Goal: Task Accomplishment & Management: Manage account settings

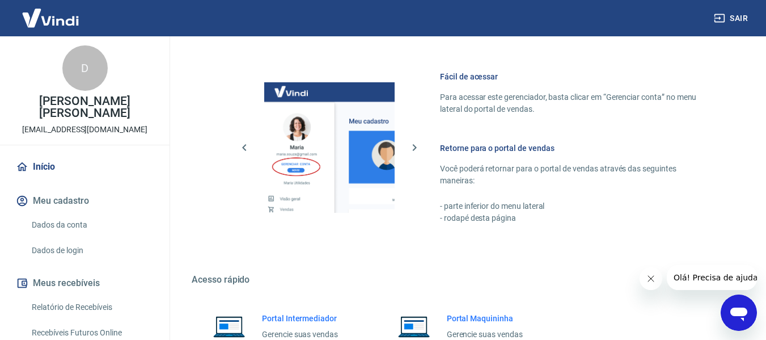
scroll to position [624, 0]
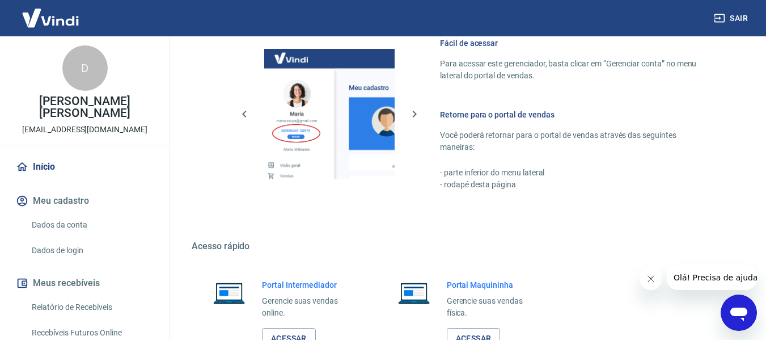
click at [88, 218] on link "Dados da conta" at bounding box center [91, 224] width 129 height 23
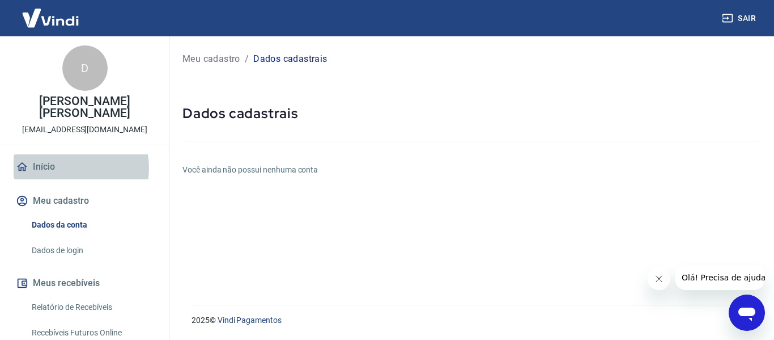
click at [67, 168] on link "Início" at bounding box center [85, 166] width 142 height 25
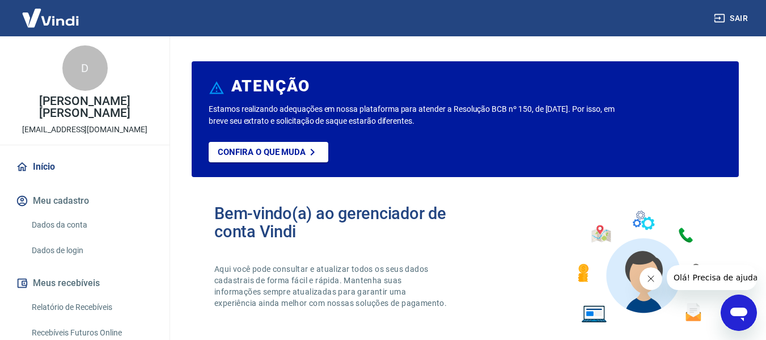
click at [81, 73] on div "D" at bounding box center [84, 67] width 45 height 45
click at [78, 136] on div "D Debora Cristina Kruger Boeder monpetitbabykidsteen@gmail.com" at bounding box center [84, 90] width 169 height 108
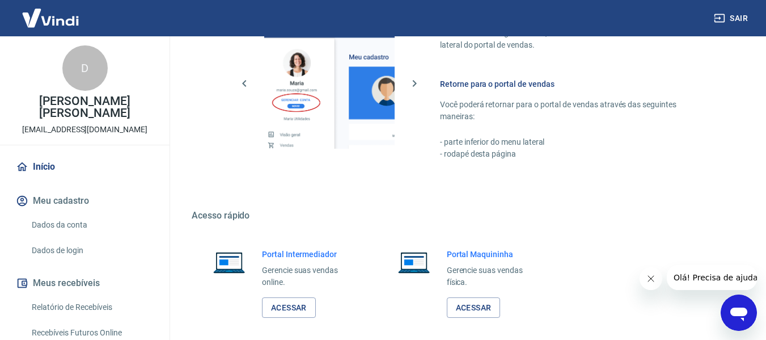
scroll to position [680, 0]
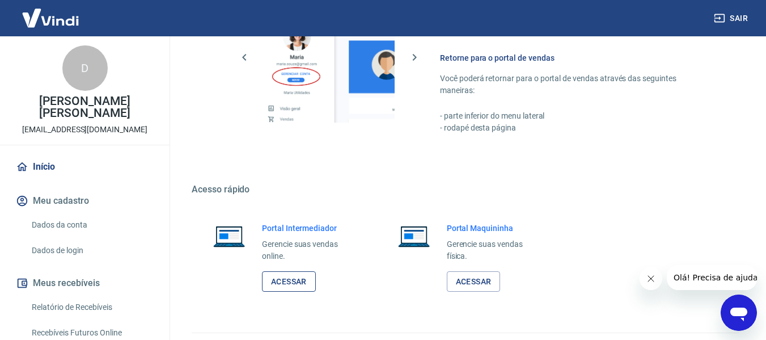
click at [277, 282] on link "Acessar" at bounding box center [289, 281] width 54 height 21
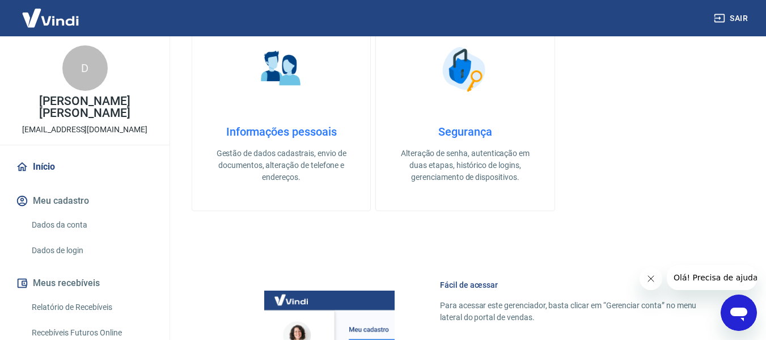
scroll to position [340, 0]
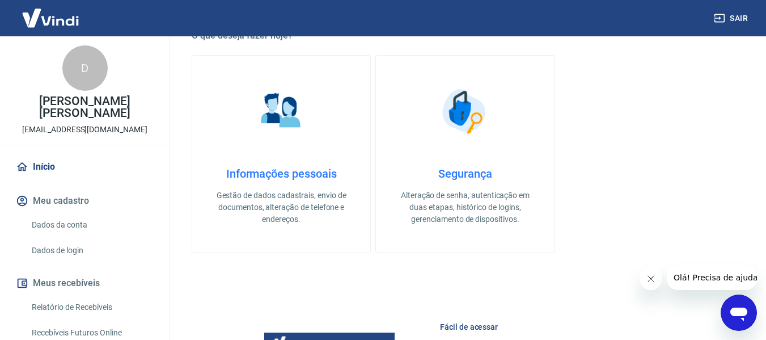
click at [470, 136] on img at bounding box center [464, 111] width 57 height 57
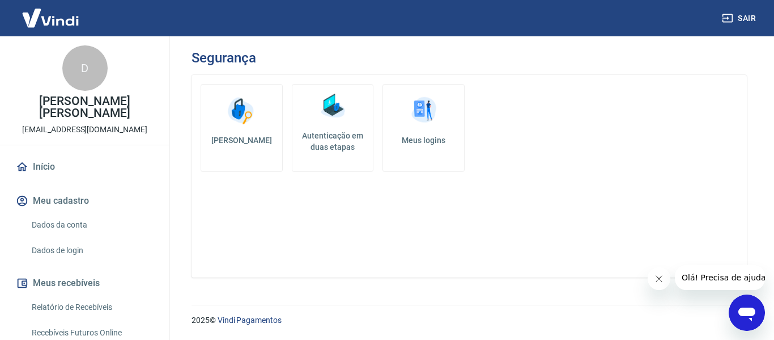
click at [330, 121] on img at bounding box center [333, 106] width 34 height 34
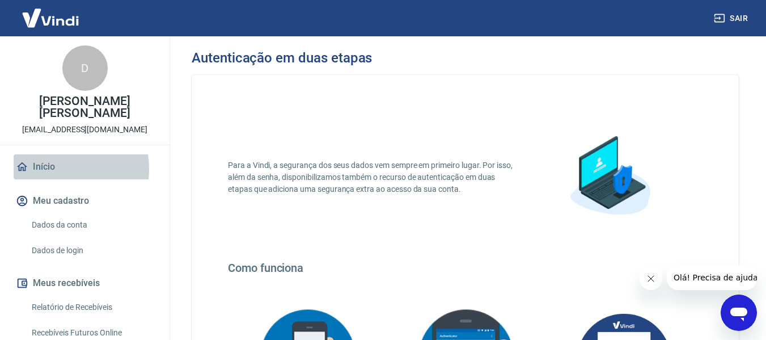
click at [48, 169] on link "Início" at bounding box center [85, 166] width 142 height 25
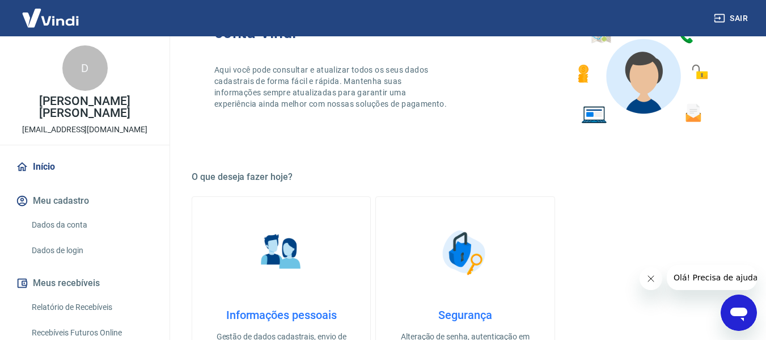
scroll to position [227, 0]
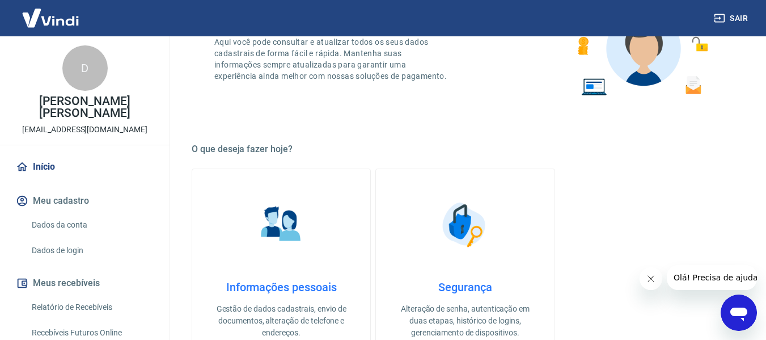
click at [278, 214] on img at bounding box center [281, 224] width 57 height 57
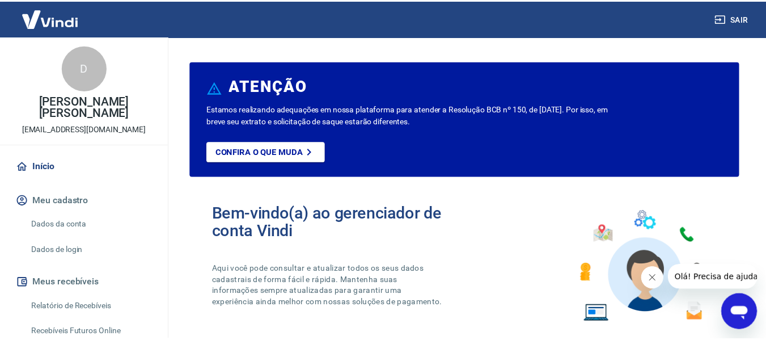
scroll to position [227, 0]
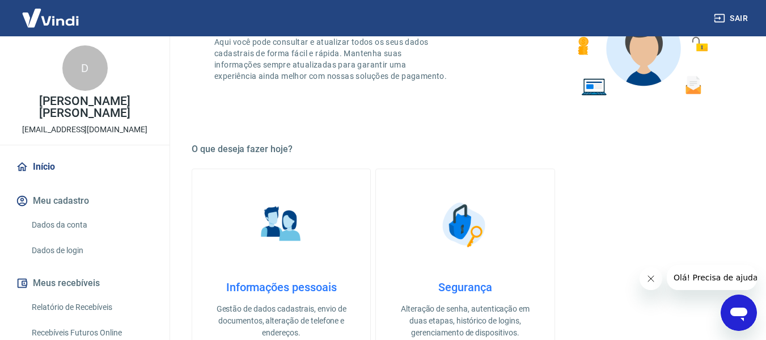
click at [83, 227] on link "Dados da conta" at bounding box center [91, 224] width 129 height 23
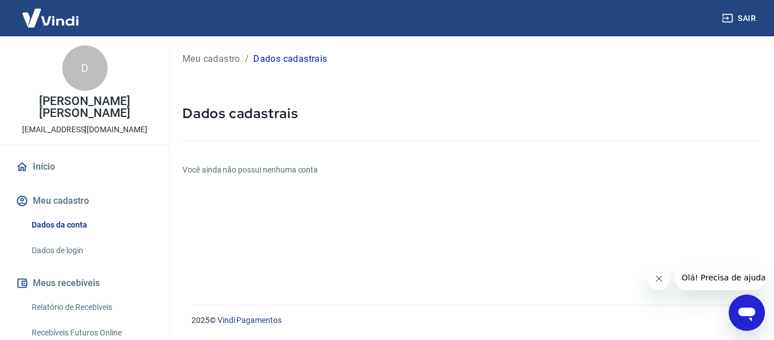
click at [78, 245] on link "Dados de login" at bounding box center [91, 250] width 129 height 23
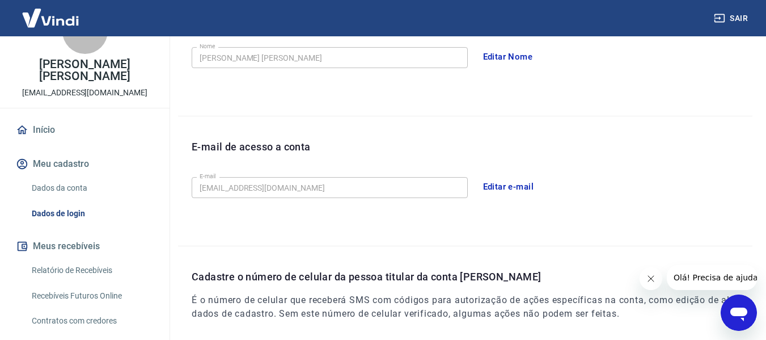
scroll to position [57, 0]
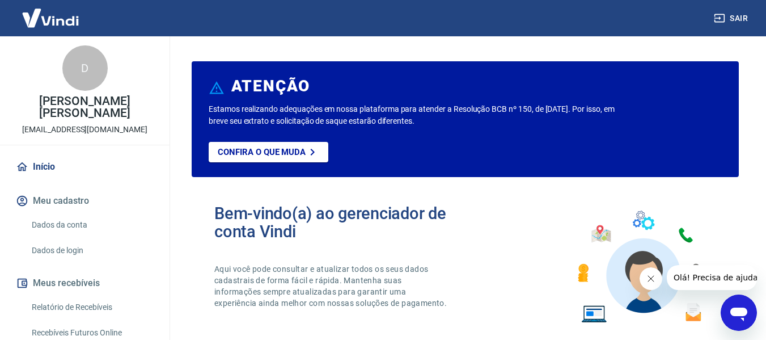
click at [731, 15] on button "Sair" at bounding box center [731, 18] width 41 height 21
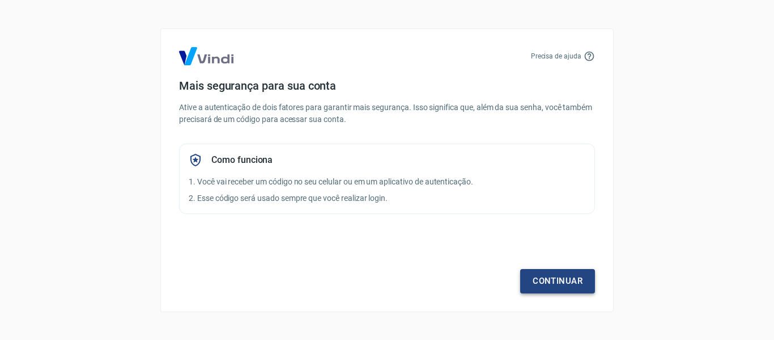
click at [553, 269] on link "Continuar" at bounding box center [557, 281] width 75 height 24
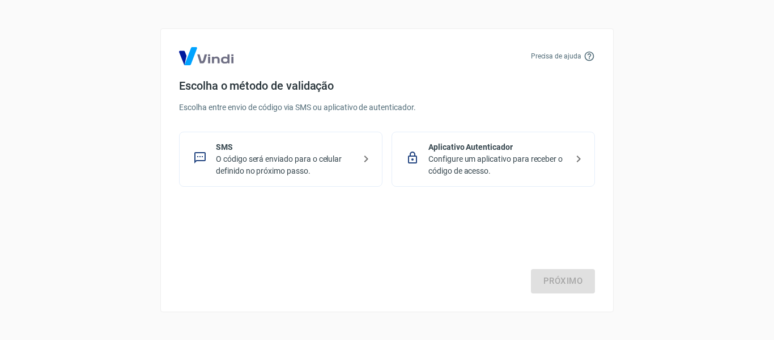
click at [321, 160] on p "O código será enviado para o celular definido no próximo passo." at bounding box center [285, 165] width 139 height 24
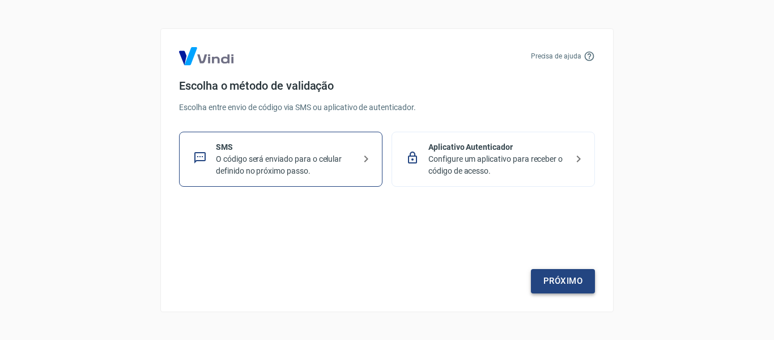
click at [560, 281] on link "Próximo" at bounding box center [563, 281] width 64 height 24
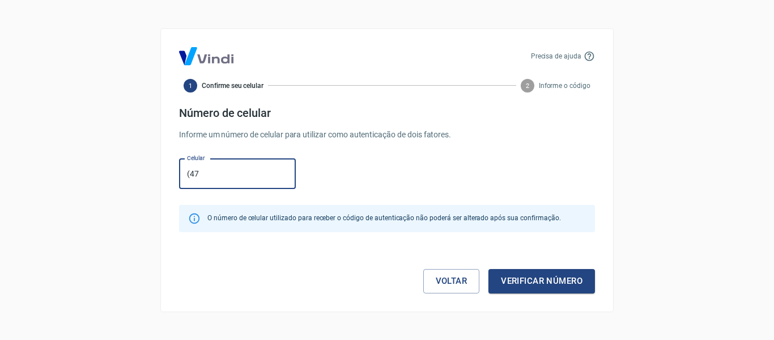
type input "[PHONE_NUMBER]"
click at [515, 275] on button "Verificar número" at bounding box center [542, 281] width 107 height 24
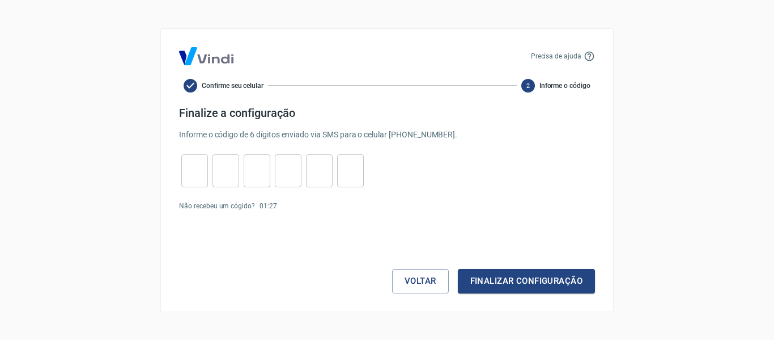
click at [203, 167] on input "tel" at bounding box center [194, 170] width 27 height 24
type input "8"
type input "1"
type input "7"
type input "1"
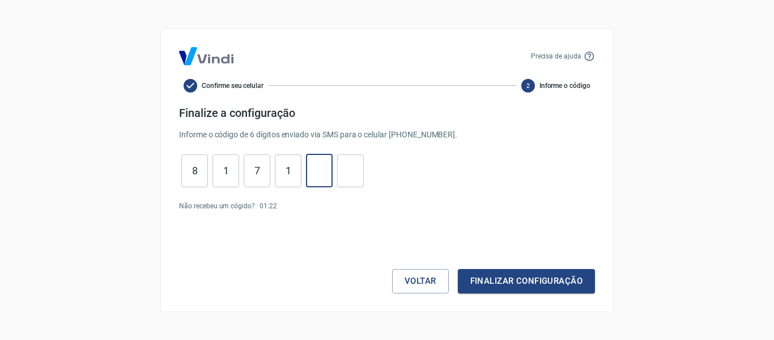
type input "2"
click at [499, 285] on button "Finalizar configuração" at bounding box center [526, 281] width 137 height 24
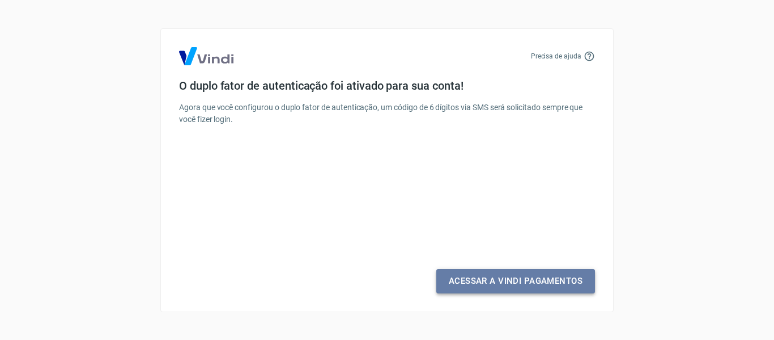
click at [510, 286] on link "Acessar a Vindi Pagamentos" at bounding box center [515, 281] width 159 height 24
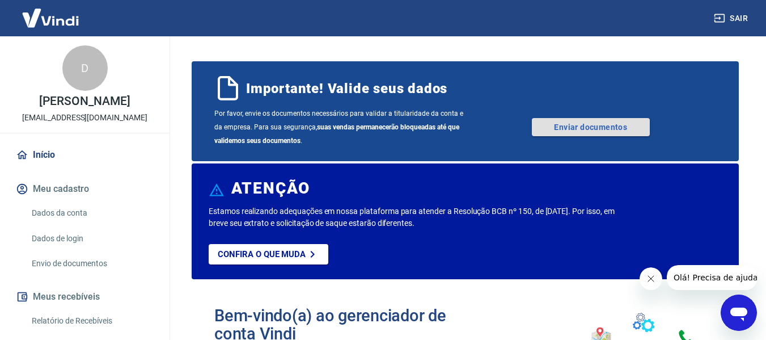
click at [563, 128] on link "Enviar documentos" at bounding box center [591, 127] width 118 height 18
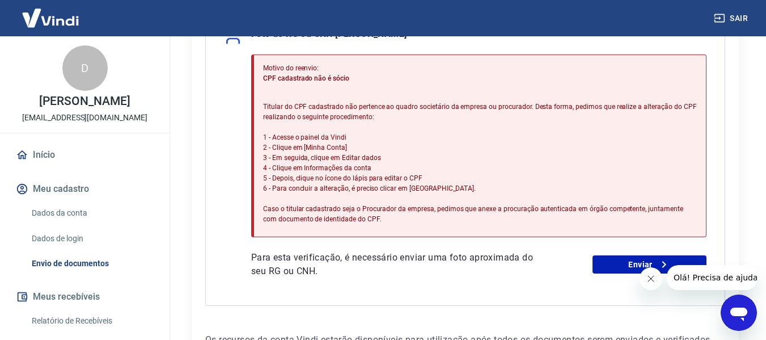
scroll to position [283, 0]
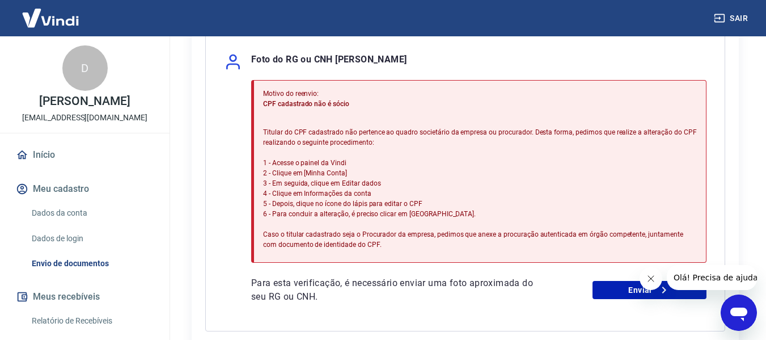
click at [48, 208] on link "Dados da conta" at bounding box center [91, 212] width 129 height 23
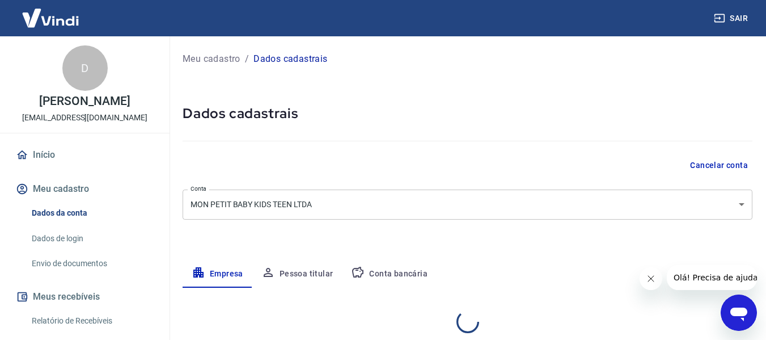
select select "SC"
select select "business"
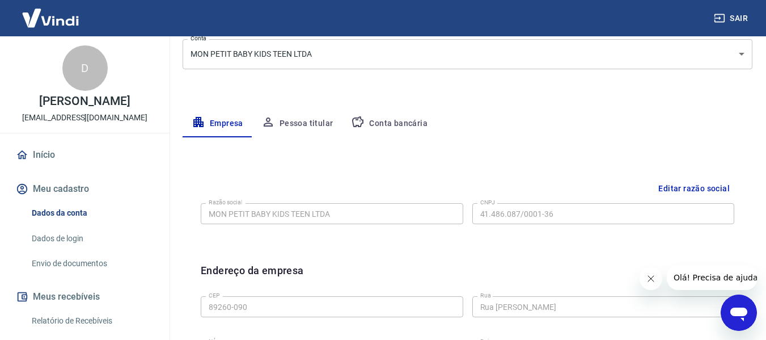
scroll to position [170, 0]
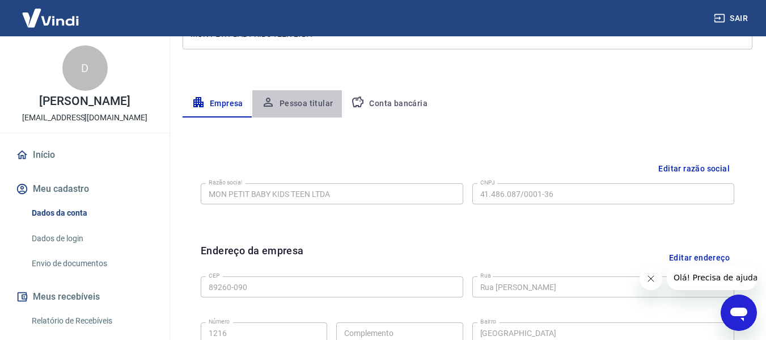
click at [301, 109] on button "Pessoa titular" at bounding box center [297, 103] width 90 height 27
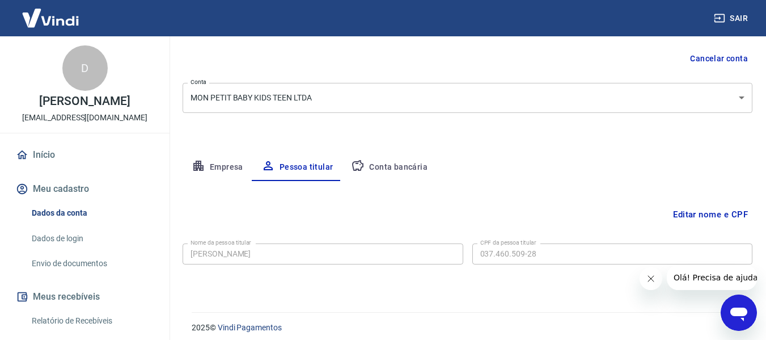
scroll to position [114, 0]
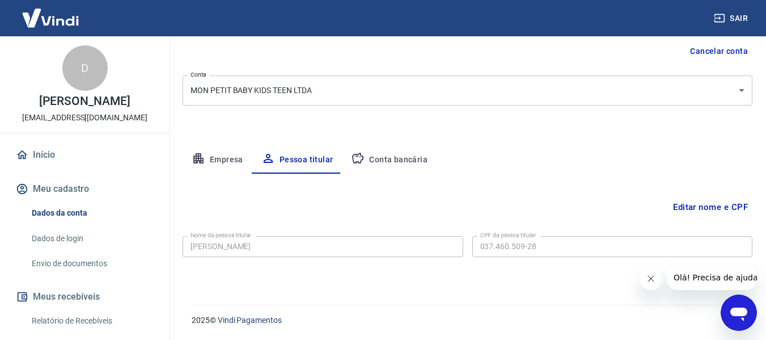
click at [327, 235] on div "Nome da pessoa titular DANIEL BOEDER Nome da pessoa titular CPF da pessoa titul…" at bounding box center [468, 245] width 570 height 28
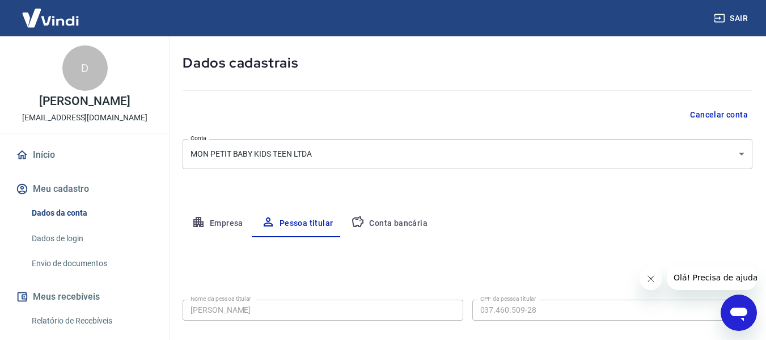
scroll to position [57, 0]
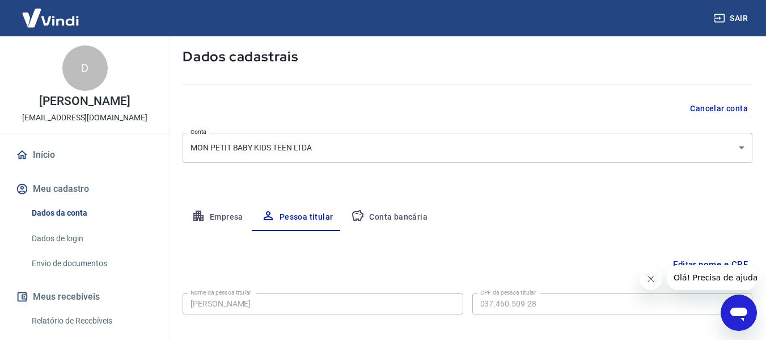
click at [516, 144] on body "Sair D DANIEL BOEDER danbeda@gmail.com Início Meu cadastro Dados da conta Dados…" at bounding box center [383, 113] width 766 height 340
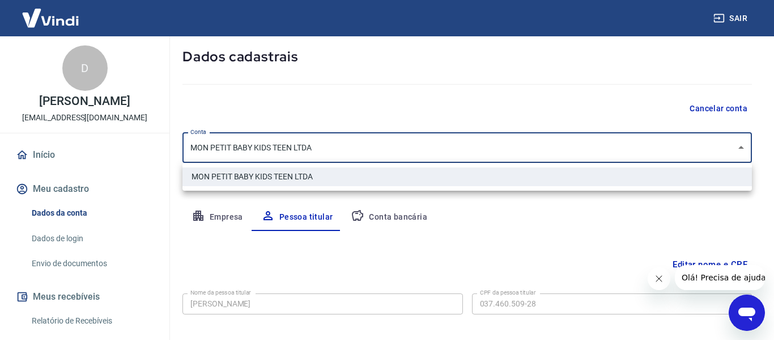
click at [516, 144] on div at bounding box center [387, 170] width 774 height 340
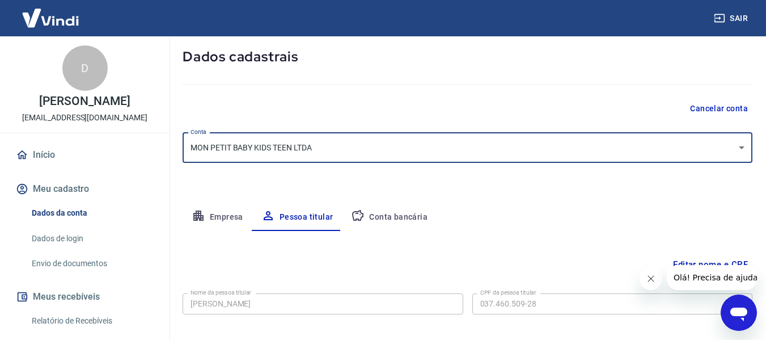
click at [201, 222] on button "Empresa" at bounding box center [218, 217] width 70 height 27
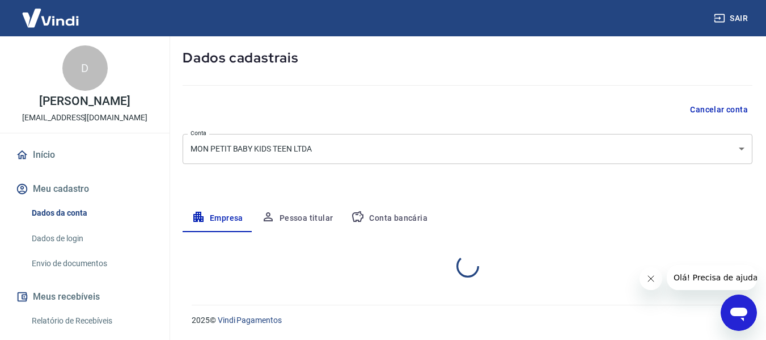
select select "SC"
select select "business"
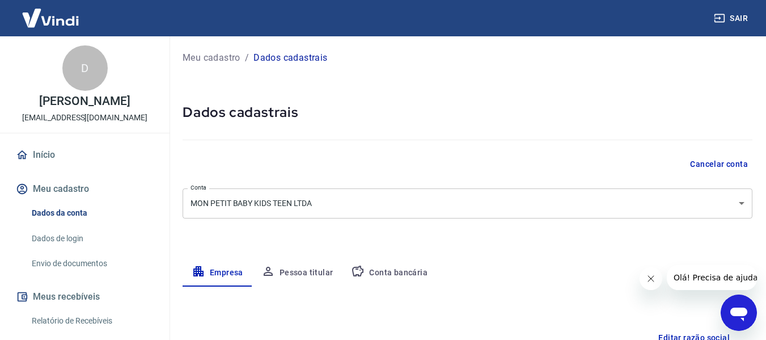
scroll to position [0, 0]
click at [88, 194] on button "Meu cadastro" at bounding box center [85, 188] width 142 height 25
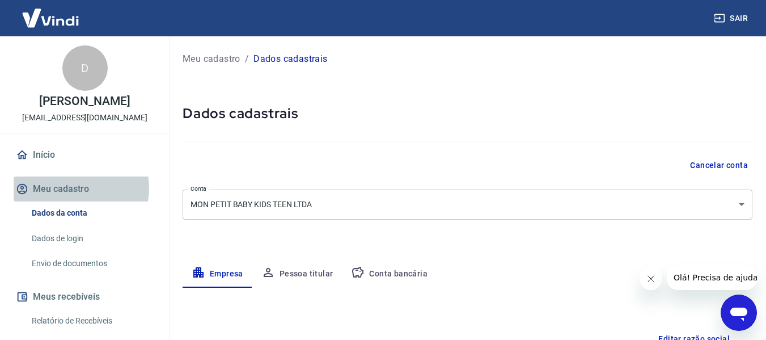
click at [80, 188] on button "Meu cadastro" at bounding box center [85, 188] width 142 height 25
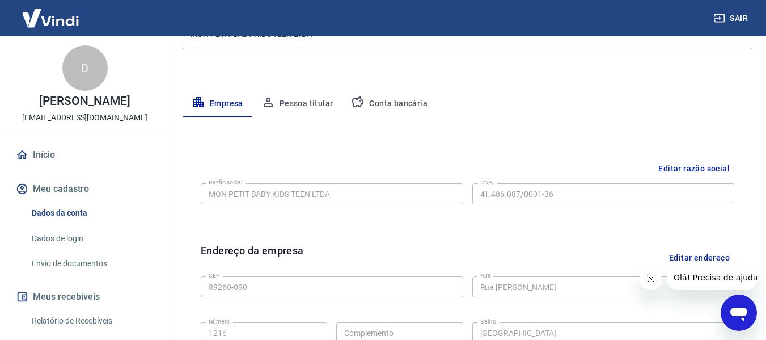
scroll to position [113, 0]
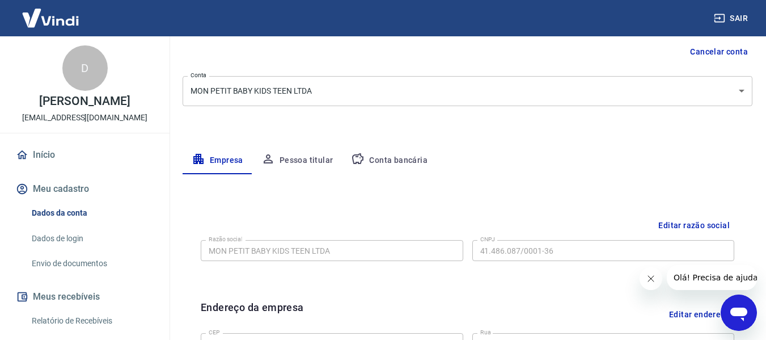
click at [73, 255] on link "Envio de documentos" at bounding box center [91, 263] width 129 height 23
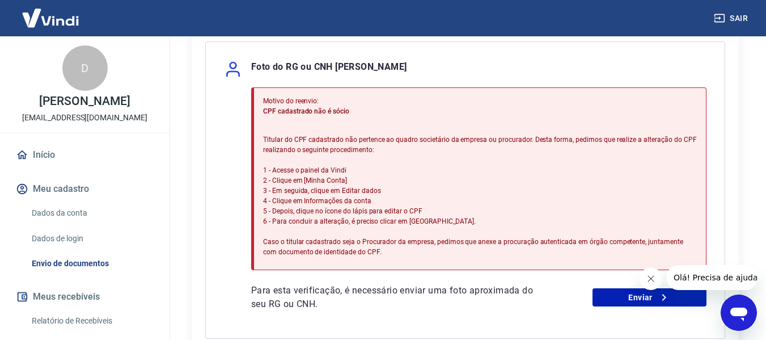
scroll to position [283, 0]
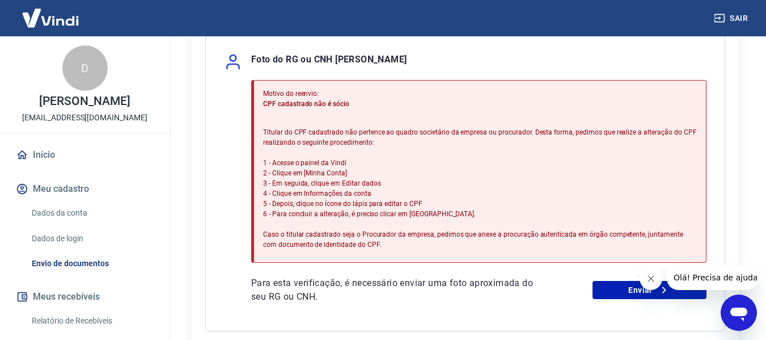
click at [43, 19] on img at bounding box center [51, 18] width 74 height 35
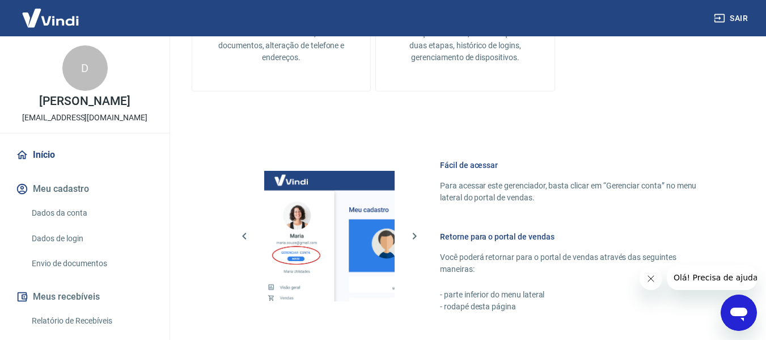
scroll to position [624, 0]
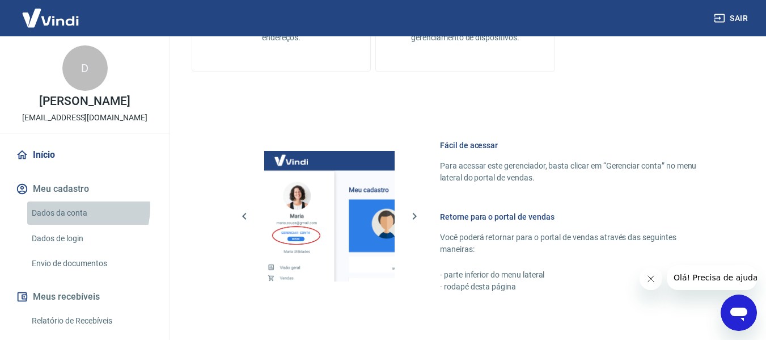
click at [75, 207] on link "Dados da conta" at bounding box center [91, 212] width 129 height 23
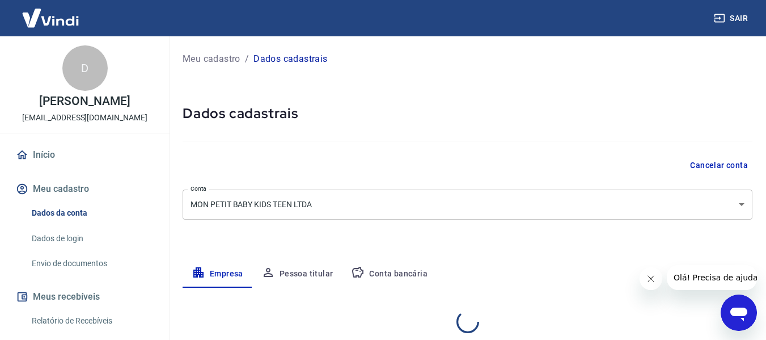
select select "SC"
select select "business"
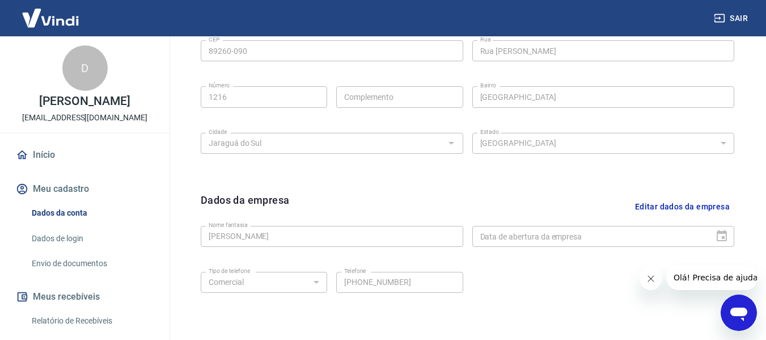
scroll to position [478, 0]
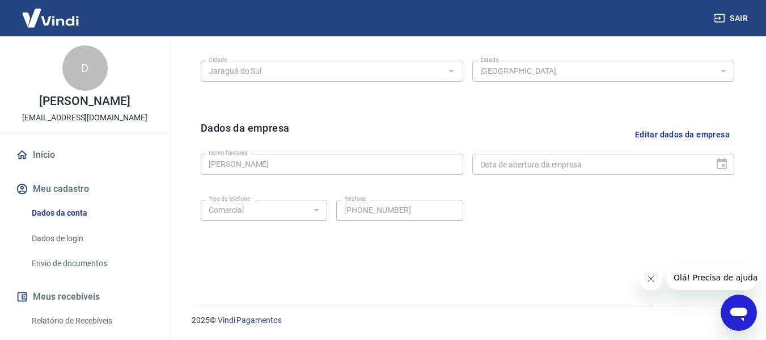
click at [655, 135] on button "Editar dados da empresa" at bounding box center [682, 134] width 104 height 29
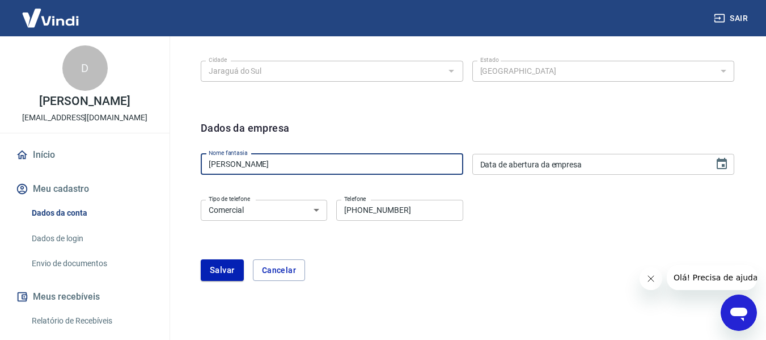
drag, startPoint x: 283, startPoint y: 169, endPoint x: 191, endPoint y: 177, distance: 92.7
click at [191, 177] on div "Editar razão social Razão social MON PETIT BABY KIDS TEEN LTDA Razão social CNP…" at bounding box center [468, 72] width 570 height 480
type input "[PERSON_NAME] BOEDER"
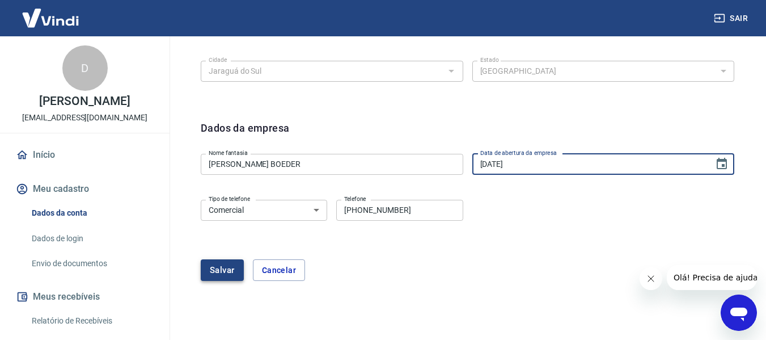
type input "[DATE]"
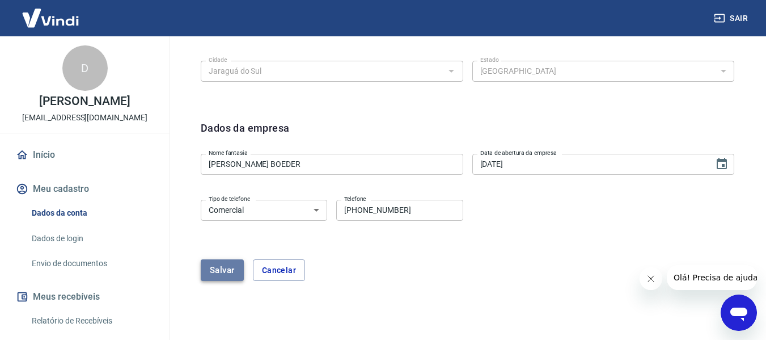
click at [240, 274] on button "Salvar" at bounding box center [222, 270] width 43 height 22
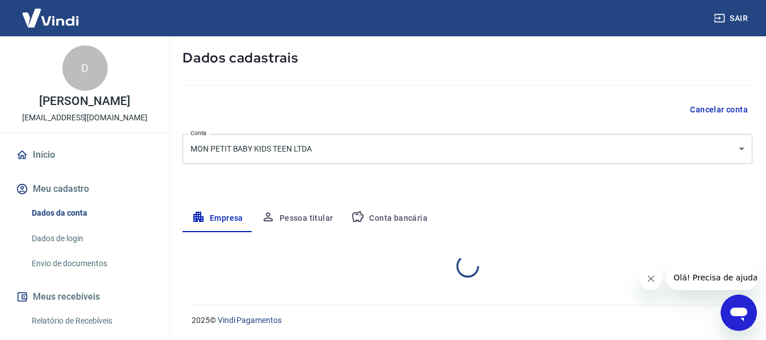
select select "SC"
select select "business"
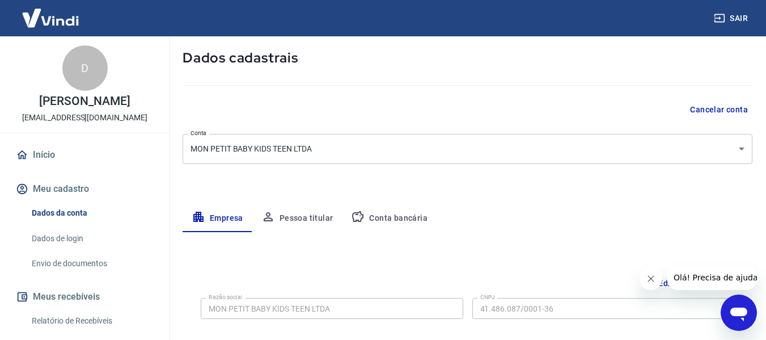
scroll to position [208, 0]
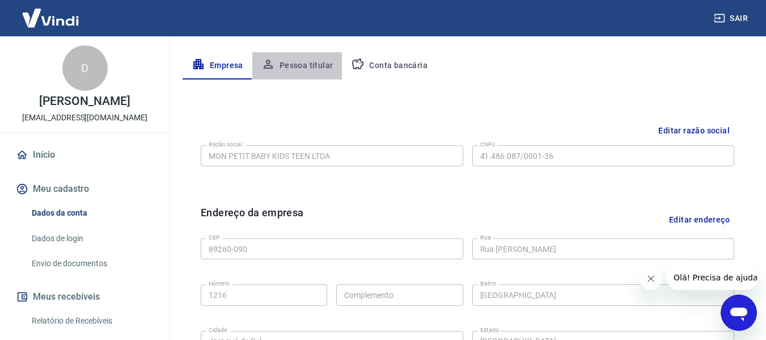
click at [299, 60] on button "Pessoa titular" at bounding box center [297, 65] width 90 height 27
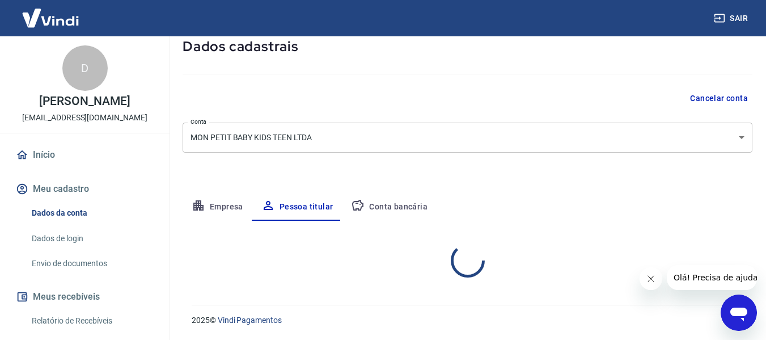
scroll to position [114, 0]
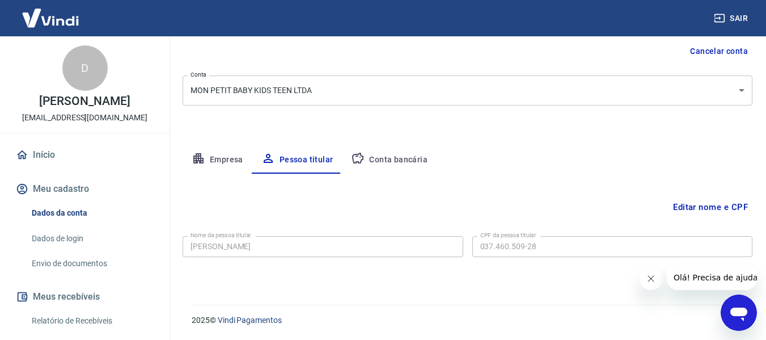
click at [711, 206] on button "Editar nome e CPF" at bounding box center [710, 207] width 84 height 22
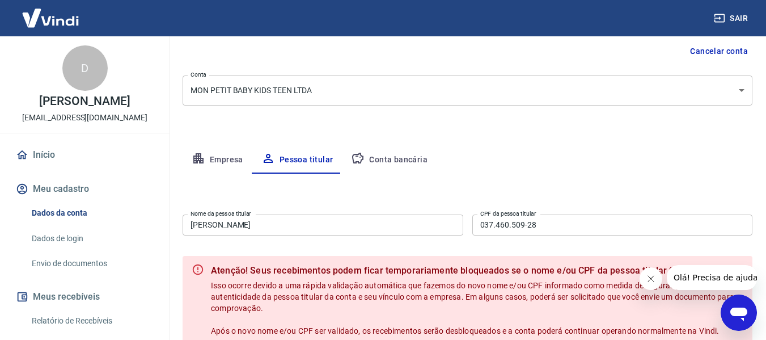
scroll to position [171, 0]
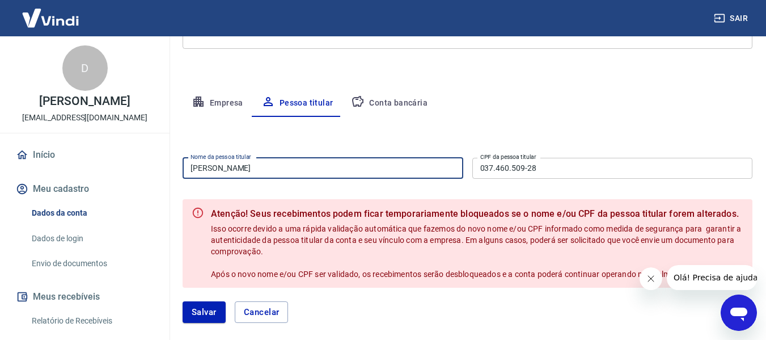
click at [288, 165] on input "[PERSON_NAME]" at bounding box center [323, 168] width 281 height 21
drag, startPoint x: 288, startPoint y: 165, endPoint x: 219, endPoint y: 165, distance: 69.2
click at [219, 165] on input "[PERSON_NAME]" at bounding box center [323, 168] width 281 height 21
type input "[PERSON_NAME] BOEDER"
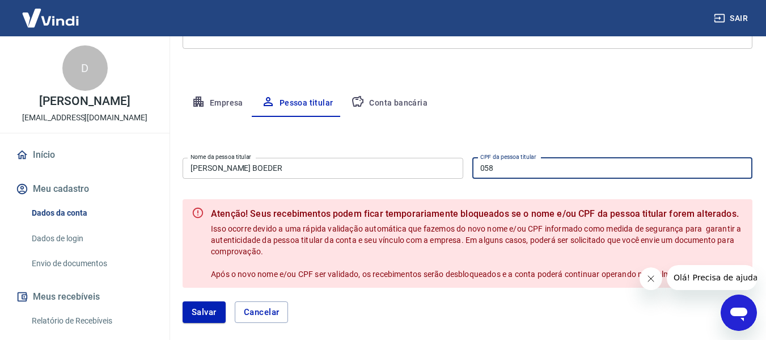
type input "058.046.969-71"
click at [211, 319] on button "Salvar" at bounding box center [204, 312] width 43 height 22
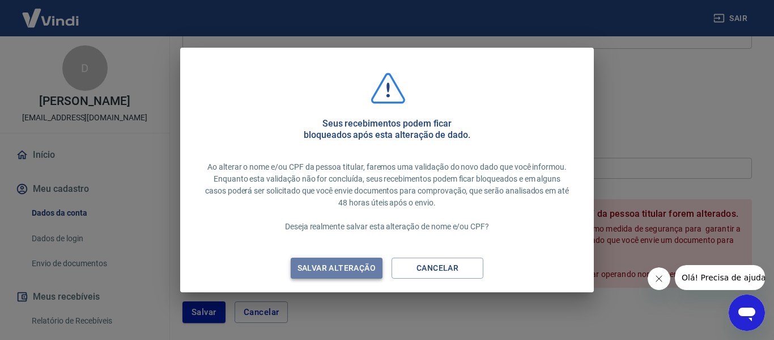
click at [336, 264] on div "Salvar alteração" at bounding box center [336, 268] width 105 height 14
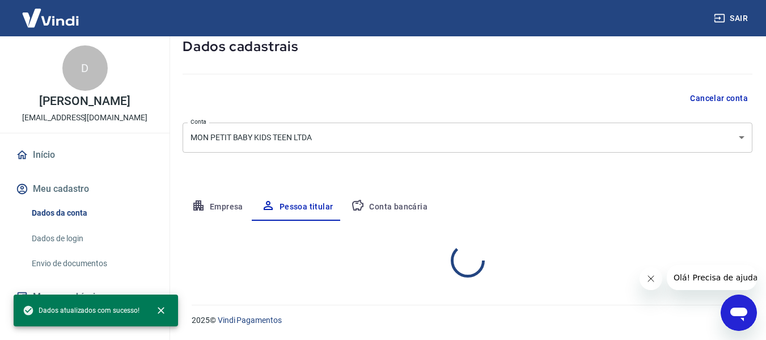
scroll to position [67, 0]
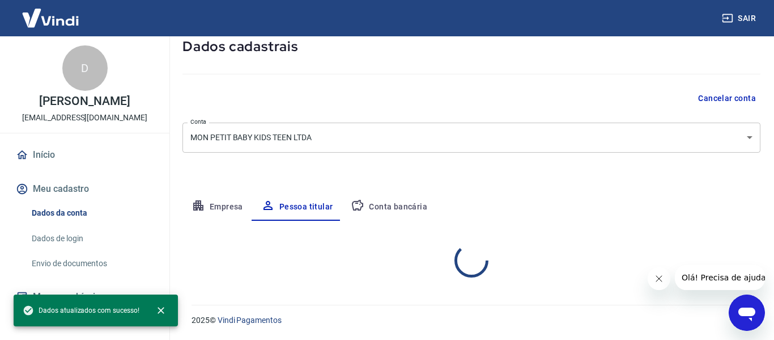
click at [385, 133] on body "Sair D DANIEL BOEDER danbeda@gmail.com Início Meu cadastro Dados da conta Dados…" at bounding box center [387, 103] width 774 height 340
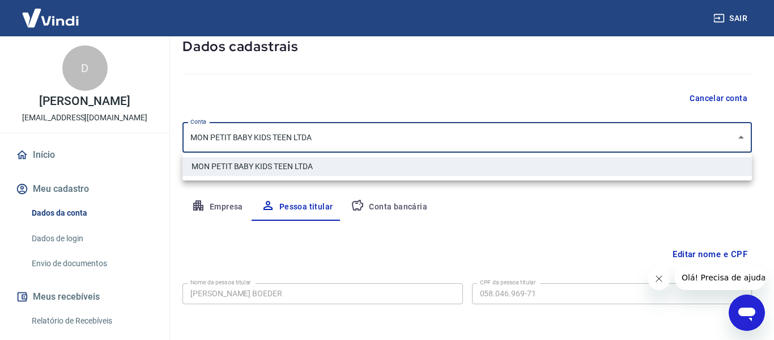
click at [395, 202] on div at bounding box center [387, 170] width 774 height 340
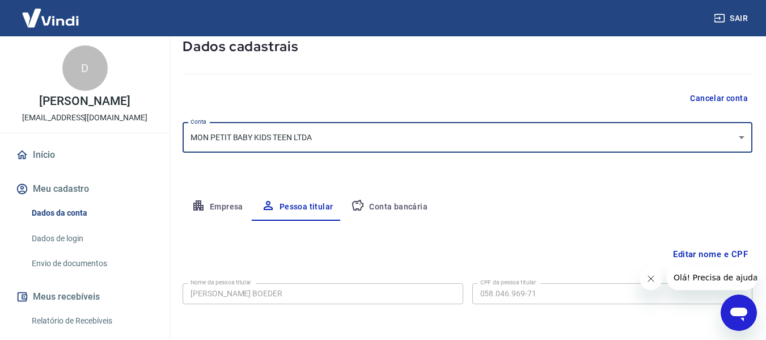
click at [396, 206] on button "Conta bancária" at bounding box center [389, 206] width 95 height 27
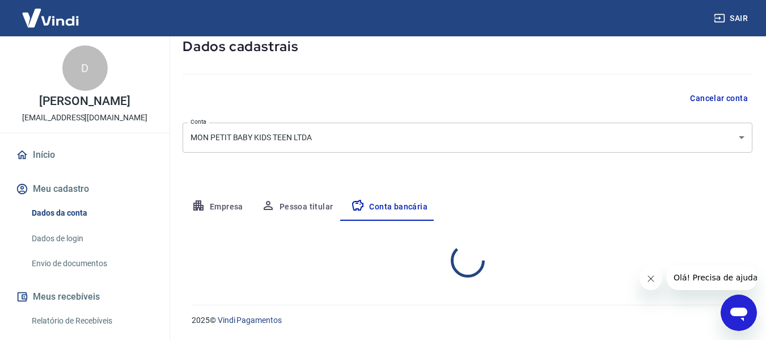
select select "1"
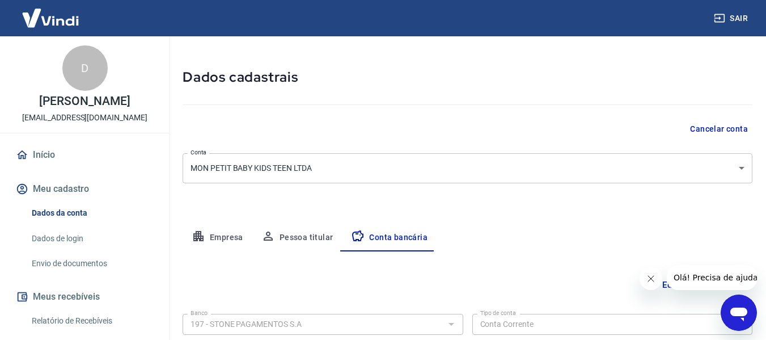
scroll to position [0, 0]
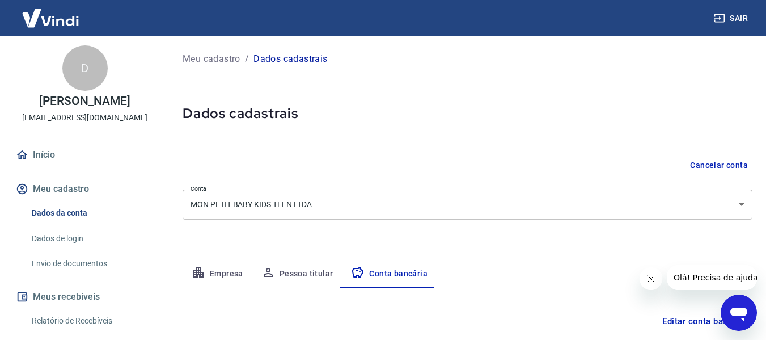
click at [43, 188] on button "Meu cadastro" at bounding box center [85, 188] width 142 height 25
click at [54, 210] on link "Dados da conta" at bounding box center [91, 212] width 129 height 23
click at [237, 263] on button "Empresa" at bounding box center [218, 273] width 70 height 27
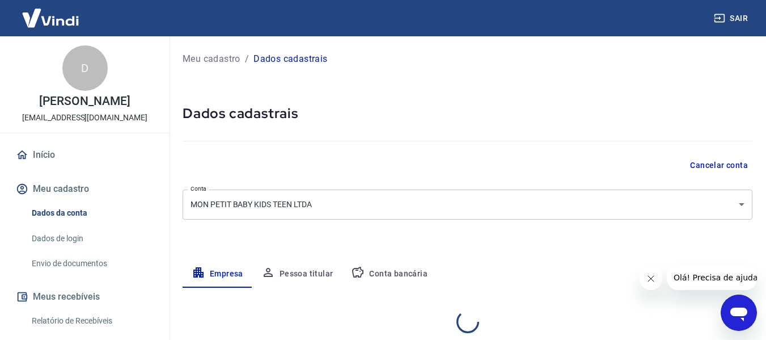
select select "SC"
select select "business"
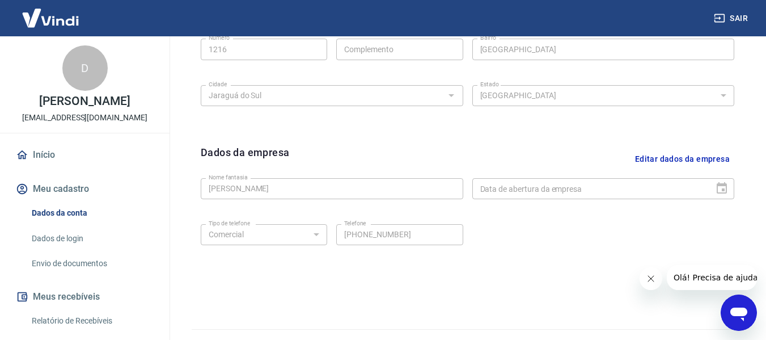
scroll to position [478, 0]
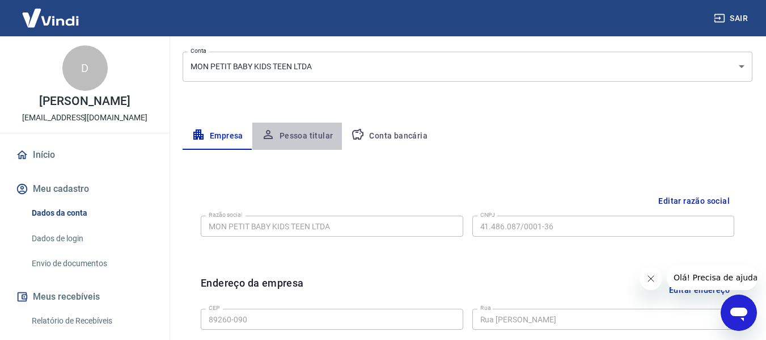
click at [299, 139] on button "Pessoa titular" at bounding box center [297, 135] width 90 height 27
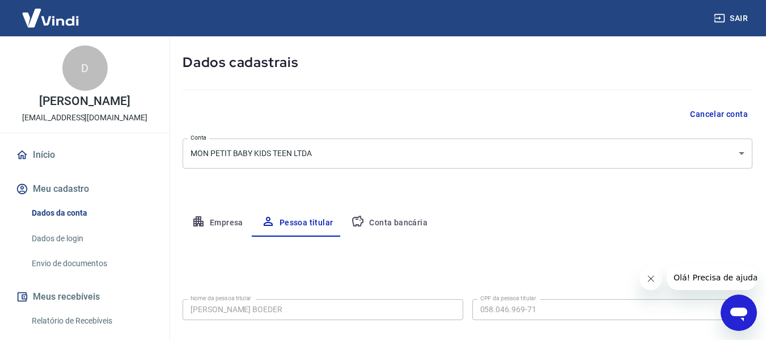
scroll to position [114, 0]
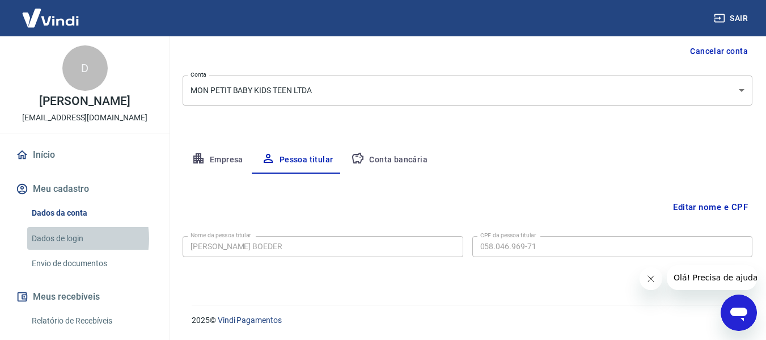
click at [65, 238] on link "Dados de login" at bounding box center [91, 238] width 129 height 23
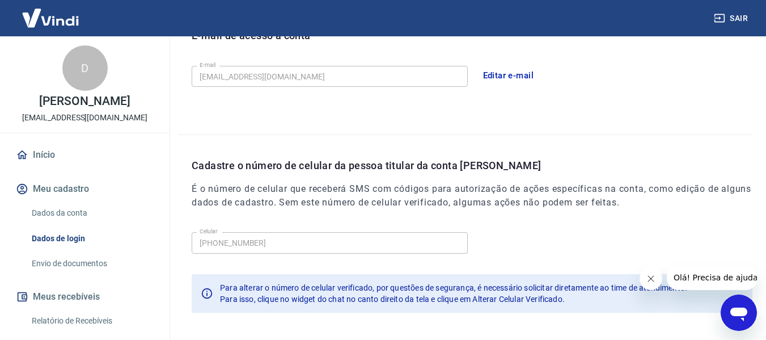
scroll to position [387, 0]
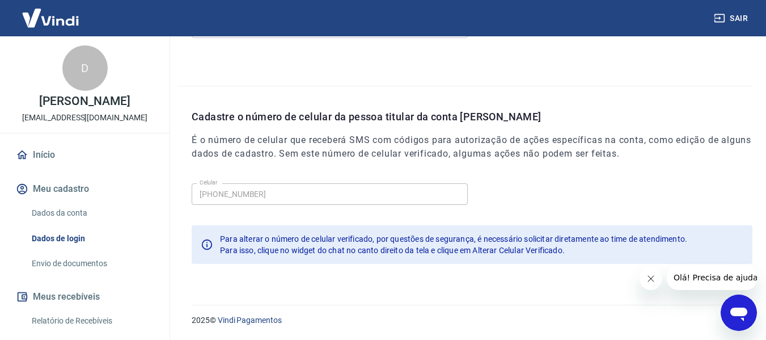
click at [96, 264] on link "Envio de documentos" at bounding box center [91, 263] width 129 height 23
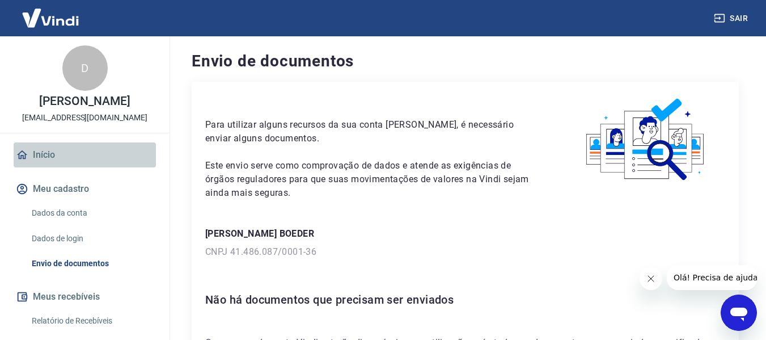
click at [88, 158] on link "Início" at bounding box center [85, 154] width 142 height 25
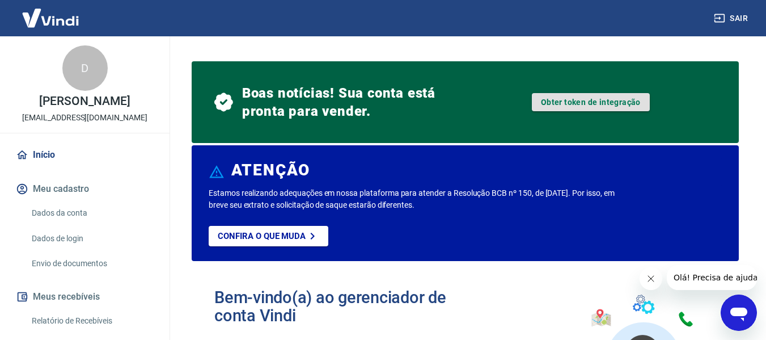
click at [575, 103] on link "Obter token de integração" at bounding box center [591, 102] width 118 height 18
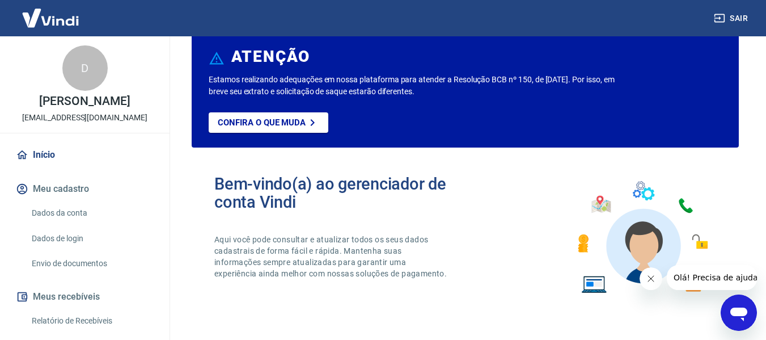
scroll to position [57, 0]
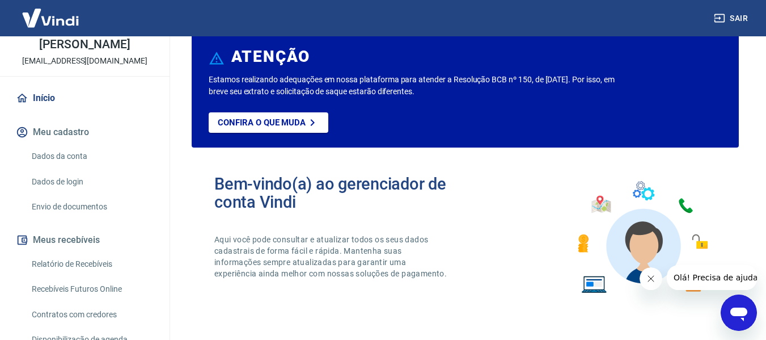
click at [84, 265] on link "Relatório de Recebíveis" at bounding box center [91, 263] width 129 height 23
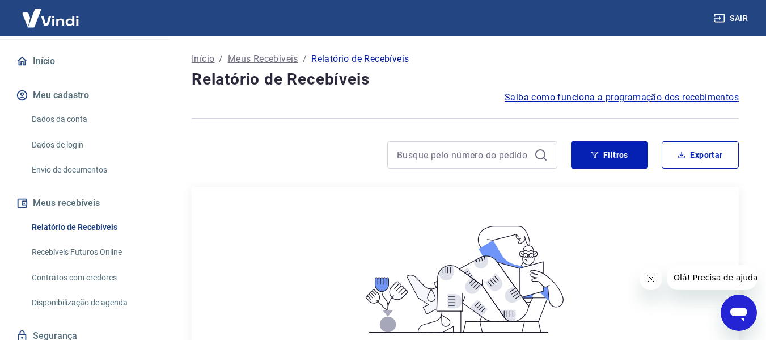
scroll to position [113, 0]
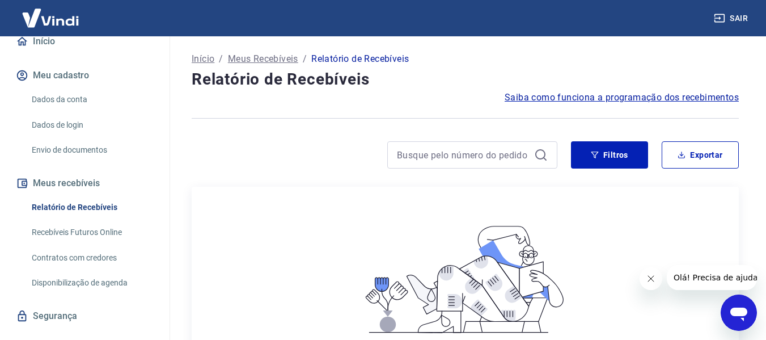
click at [84, 235] on link "Recebíveis Futuros Online" at bounding box center [91, 232] width 129 height 23
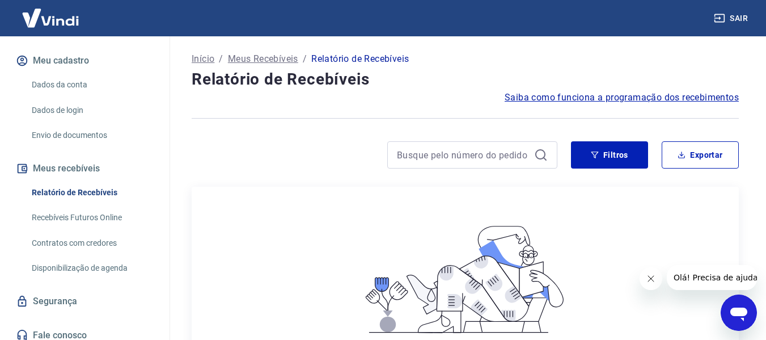
scroll to position [136, 0]
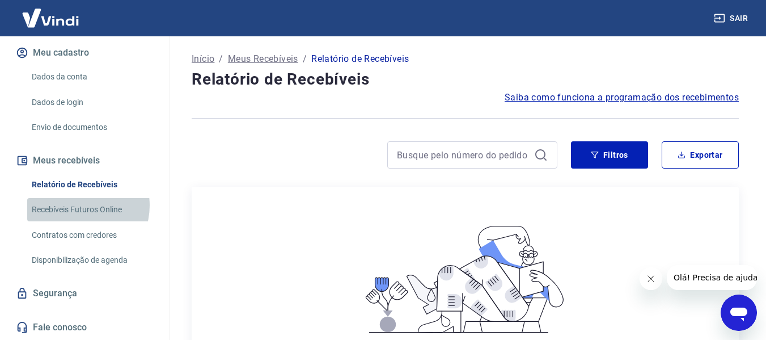
click at [78, 205] on link "Recebíveis Futuros Online" at bounding box center [91, 209] width 129 height 23
click at [56, 76] on link "Dados da conta" at bounding box center [91, 76] width 129 height 23
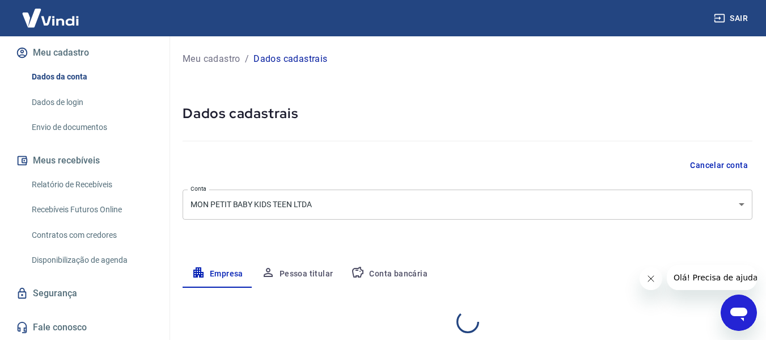
select select "SC"
select select "business"
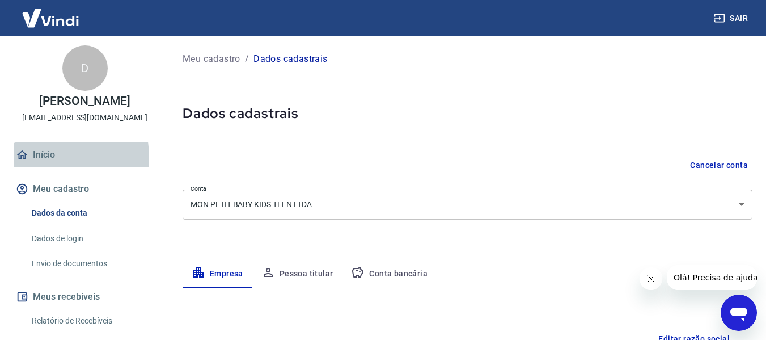
click at [53, 156] on link "Início" at bounding box center [85, 154] width 142 height 25
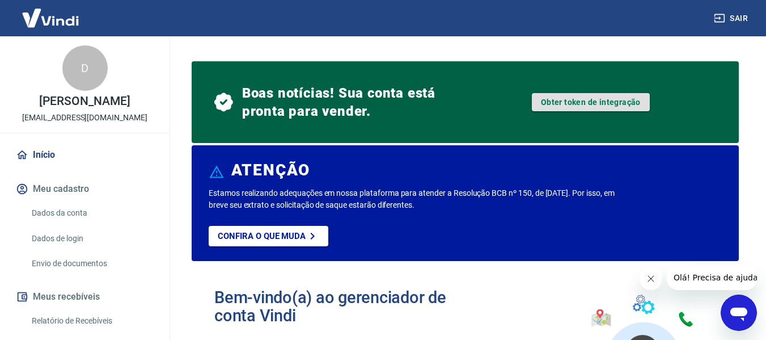
click at [549, 101] on link "Obter token de integração" at bounding box center [591, 102] width 118 height 18
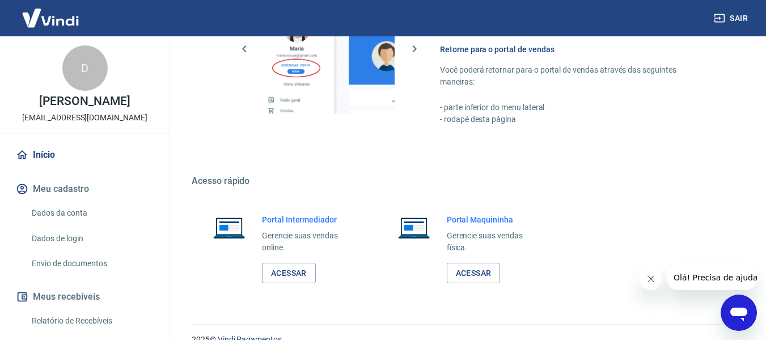
scroll to position [792, 0]
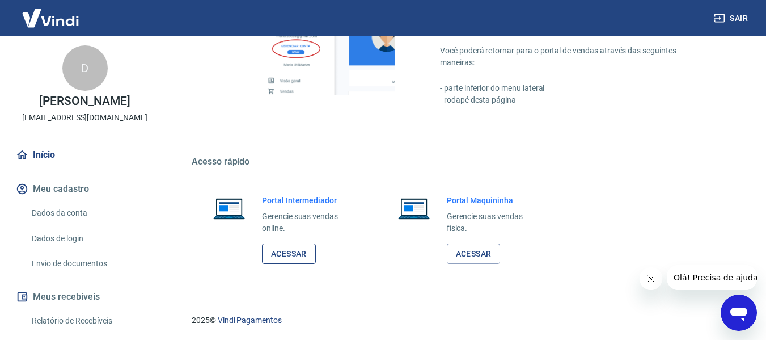
click at [278, 251] on link "Acessar" at bounding box center [289, 253] width 54 height 21
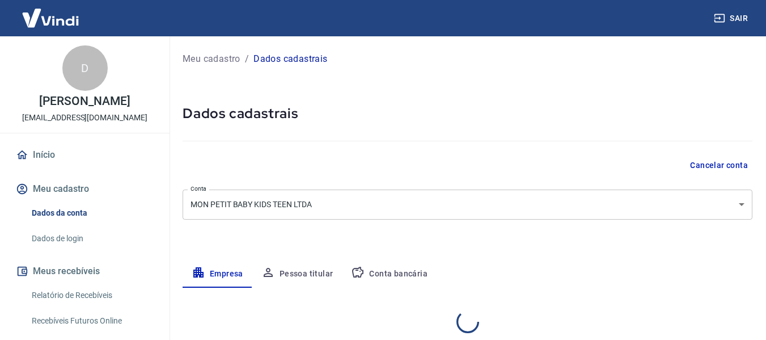
select select "SC"
select select "business"
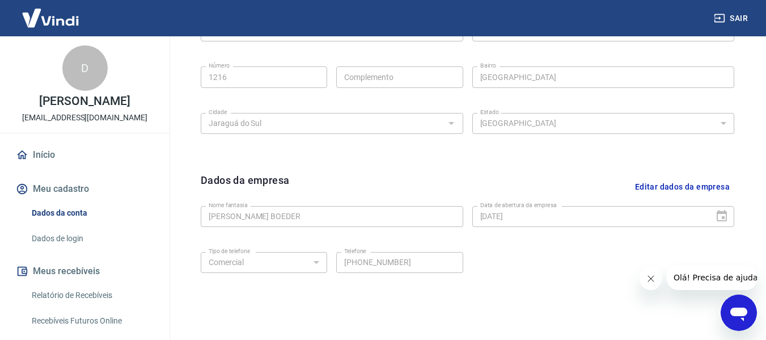
scroll to position [453, 0]
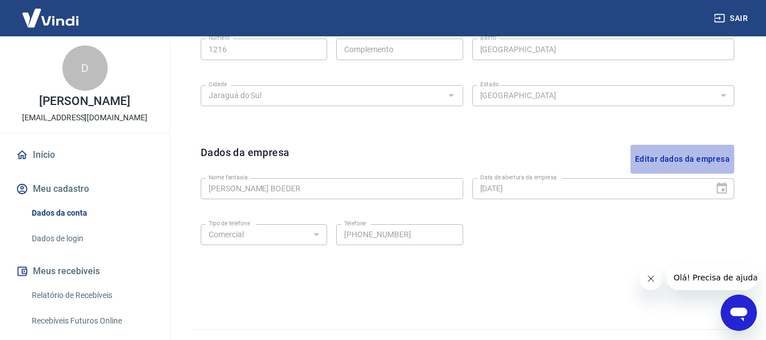
click at [664, 159] on button "Editar dados da empresa" at bounding box center [682, 159] width 104 height 29
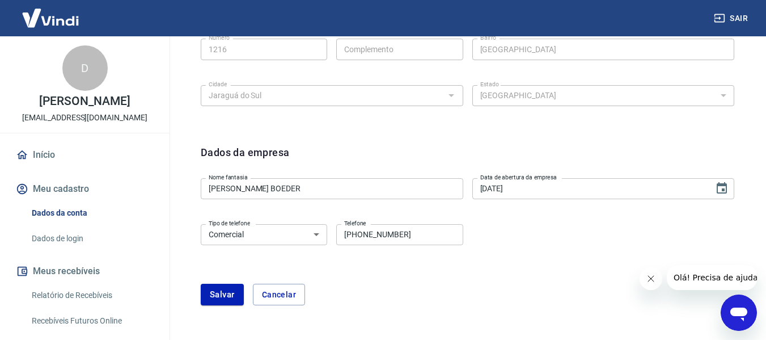
drag, startPoint x: 371, startPoint y: 189, endPoint x: 239, endPoint y: 189, distance: 132.1
click at [364, 189] on input "[PERSON_NAME] BOEDER" at bounding box center [332, 188] width 262 height 21
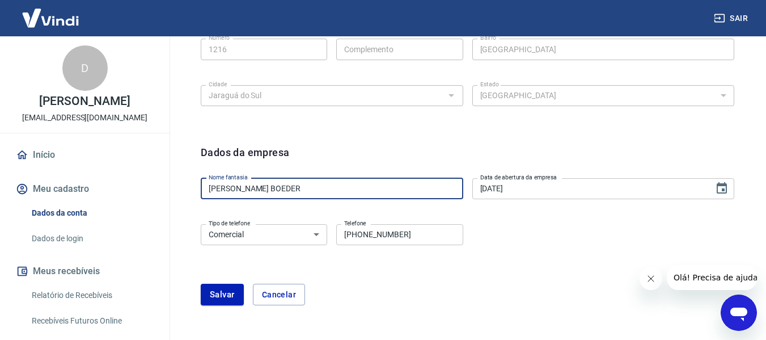
drag, startPoint x: 239, startPoint y: 189, endPoint x: 140, endPoint y: 189, distance: 99.2
type input "R"
type input "MON PETIT BABY KIDS TEEN LTDA"
click at [234, 287] on button "Salvar" at bounding box center [222, 294] width 43 height 22
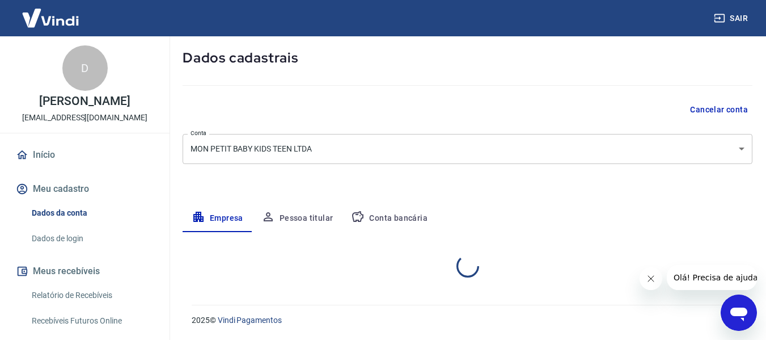
select select "SC"
select select "business"
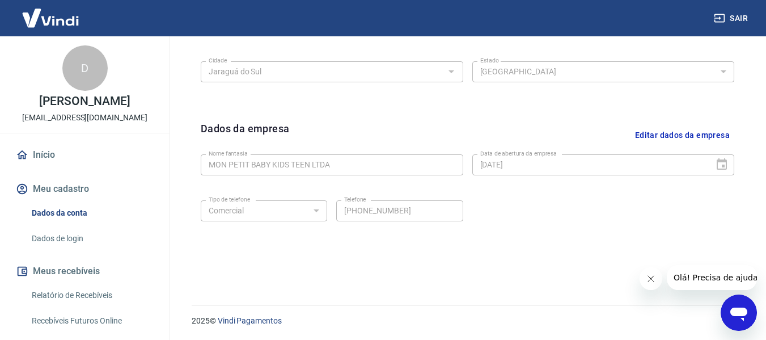
scroll to position [478, 0]
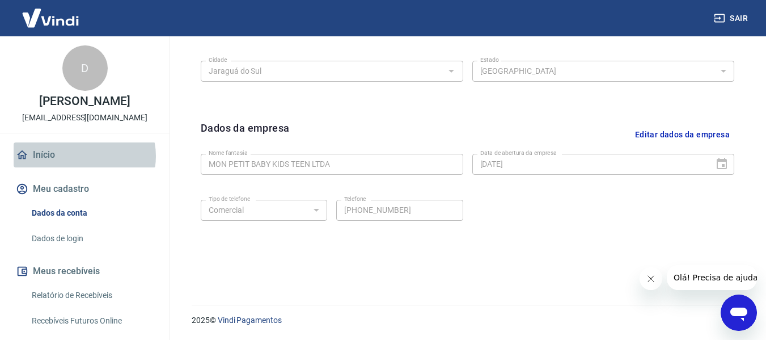
click at [84, 156] on link "Início" at bounding box center [85, 154] width 142 height 25
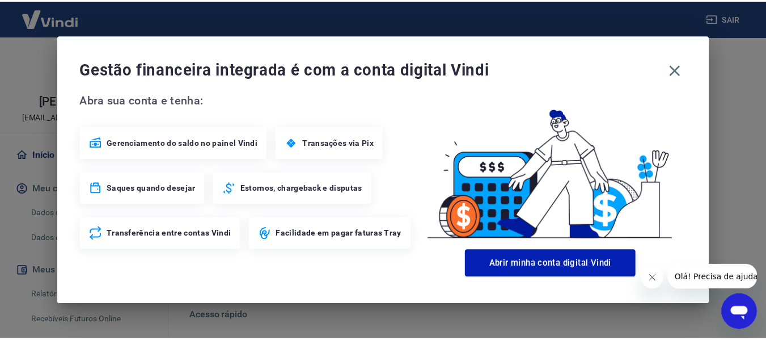
scroll to position [715, 0]
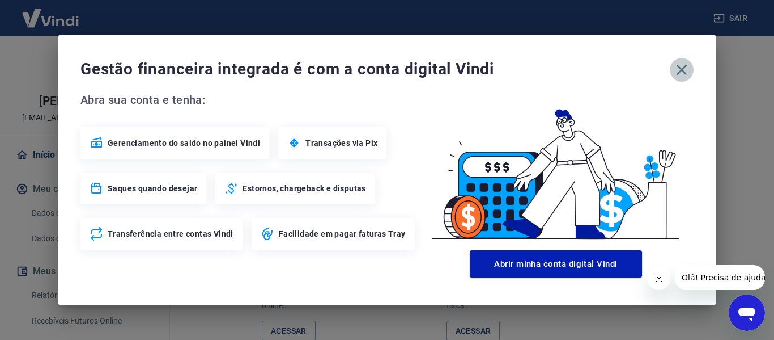
click at [683, 74] on icon "button" at bounding box center [682, 70] width 18 height 18
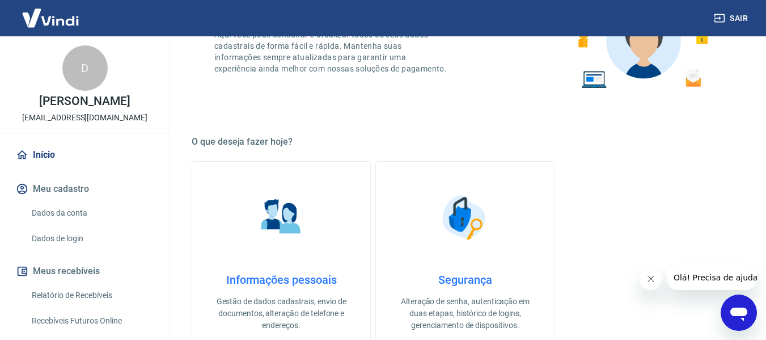
scroll to position [0, 0]
